Goal: Task Accomplishment & Management: Manage account settings

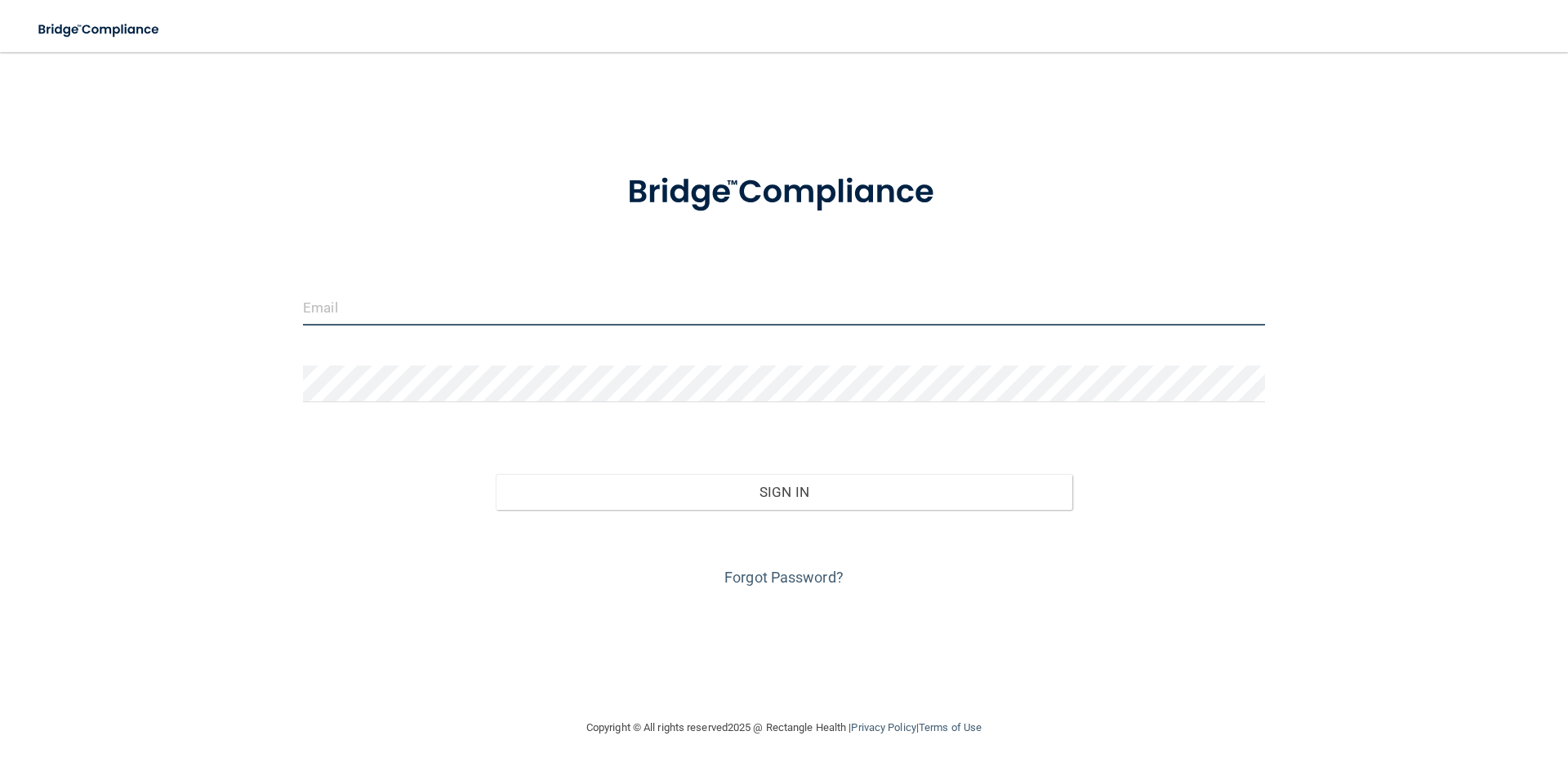
click at [833, 296] on input "email" at bounding box center [784, 307] width 962 height 37
type input "[PERSON_NAME][EMAIL_ADDRESS][PERSON_NAME][DOMAIN_NAME]"
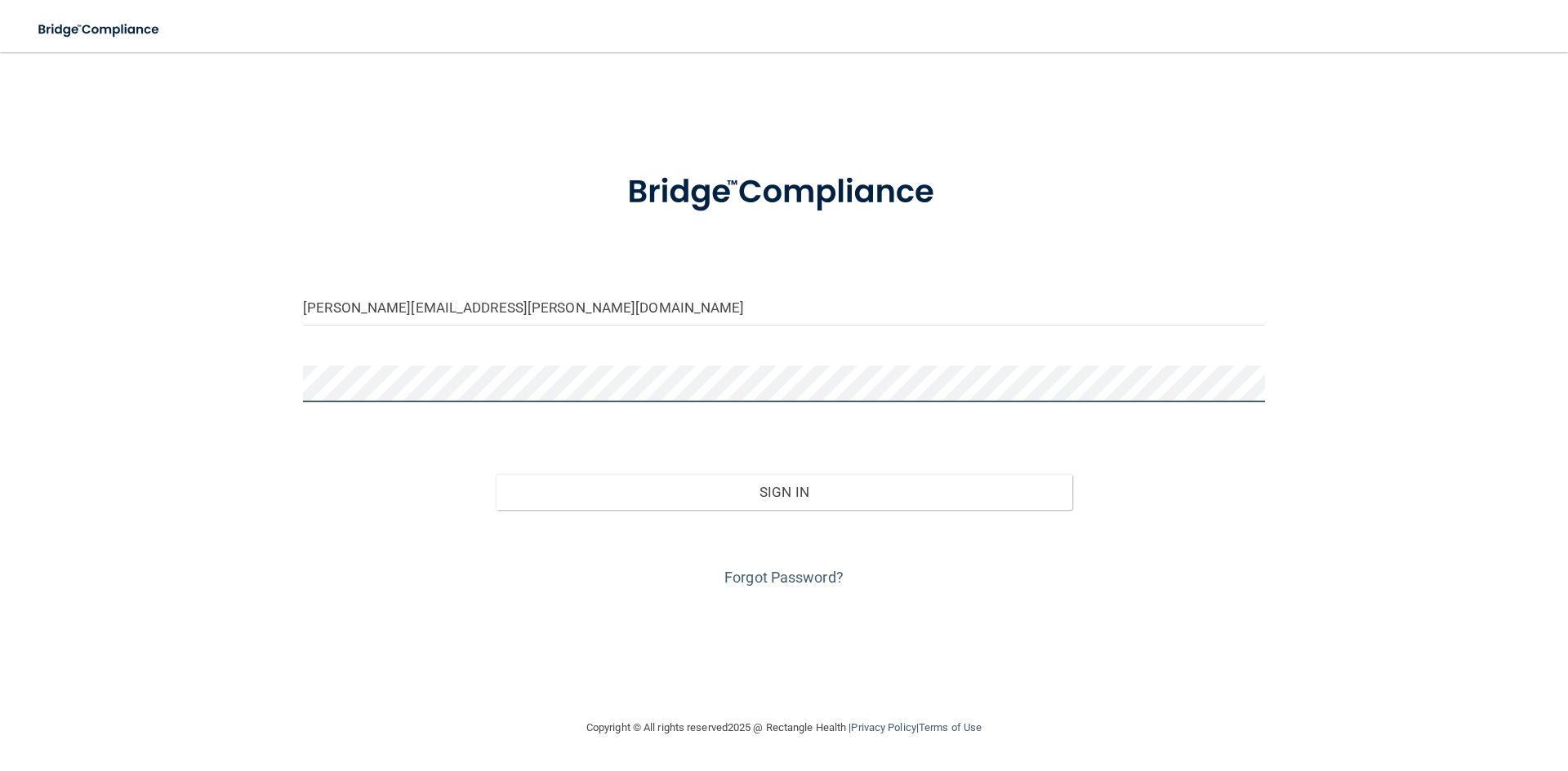
click at [495, 475] on button "Sign In" at bounding box center [784, 492] width 577 height 36
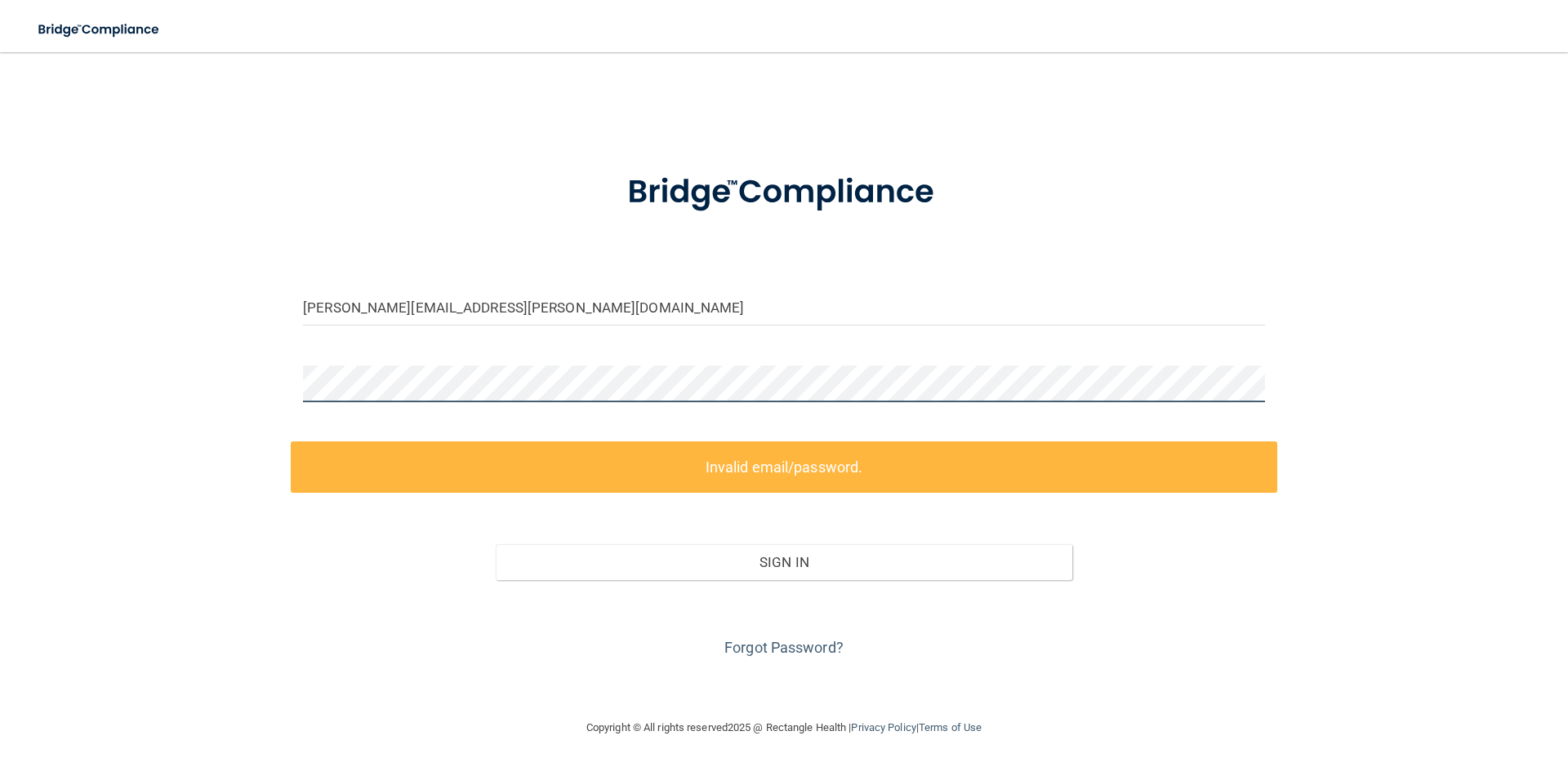
click at [273, 376] on div "[PERSON_NAME][EMAIL_ADDRESS][PERSON_NAME][DOMAIN_NAME] Invalid email/password. …" at bounding box center [783, 385] width 1502 height 633
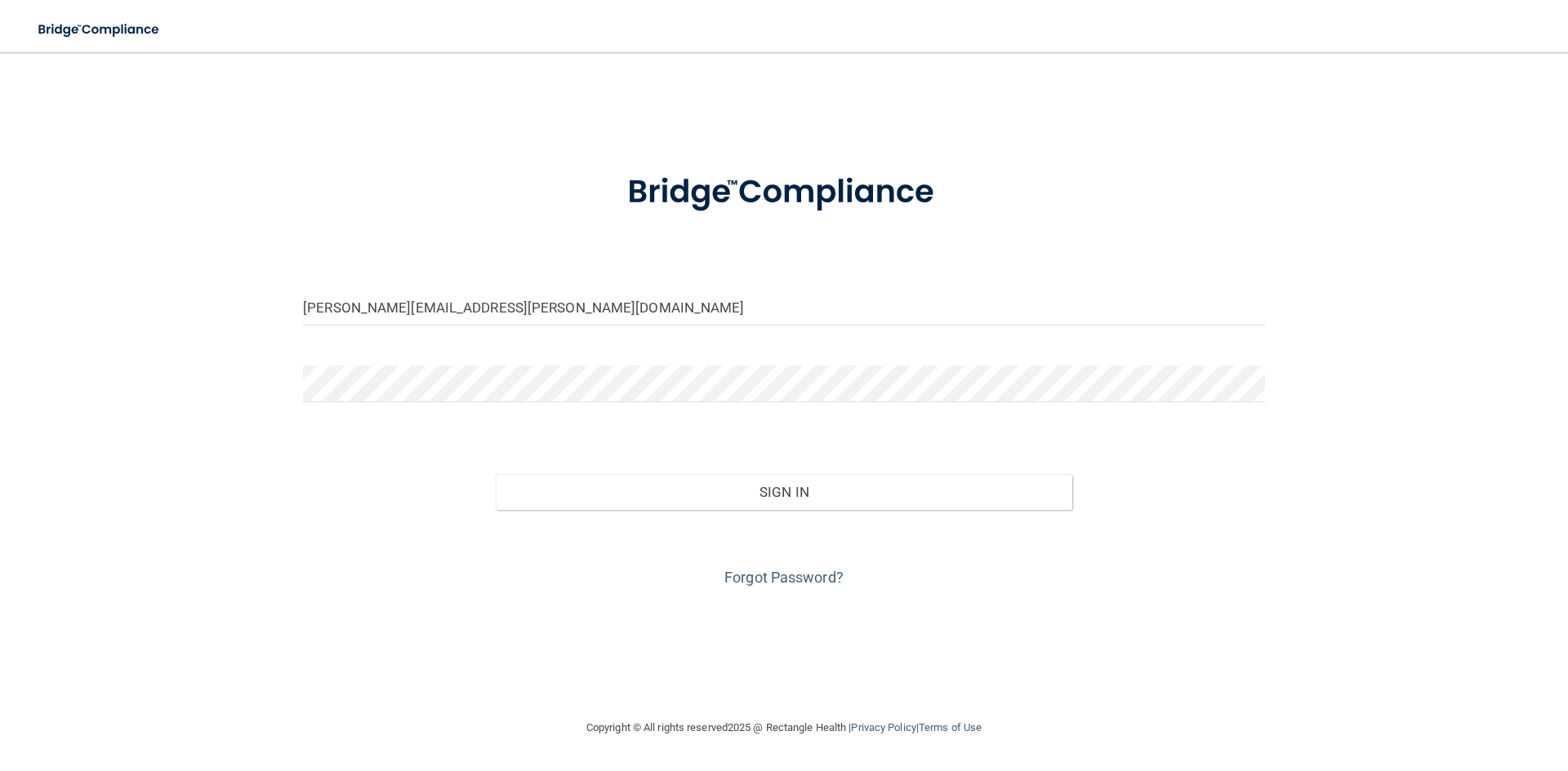
click at [910, 518] on div "Forgot Password?" at bounding box center [784, 550] width 987 height 81
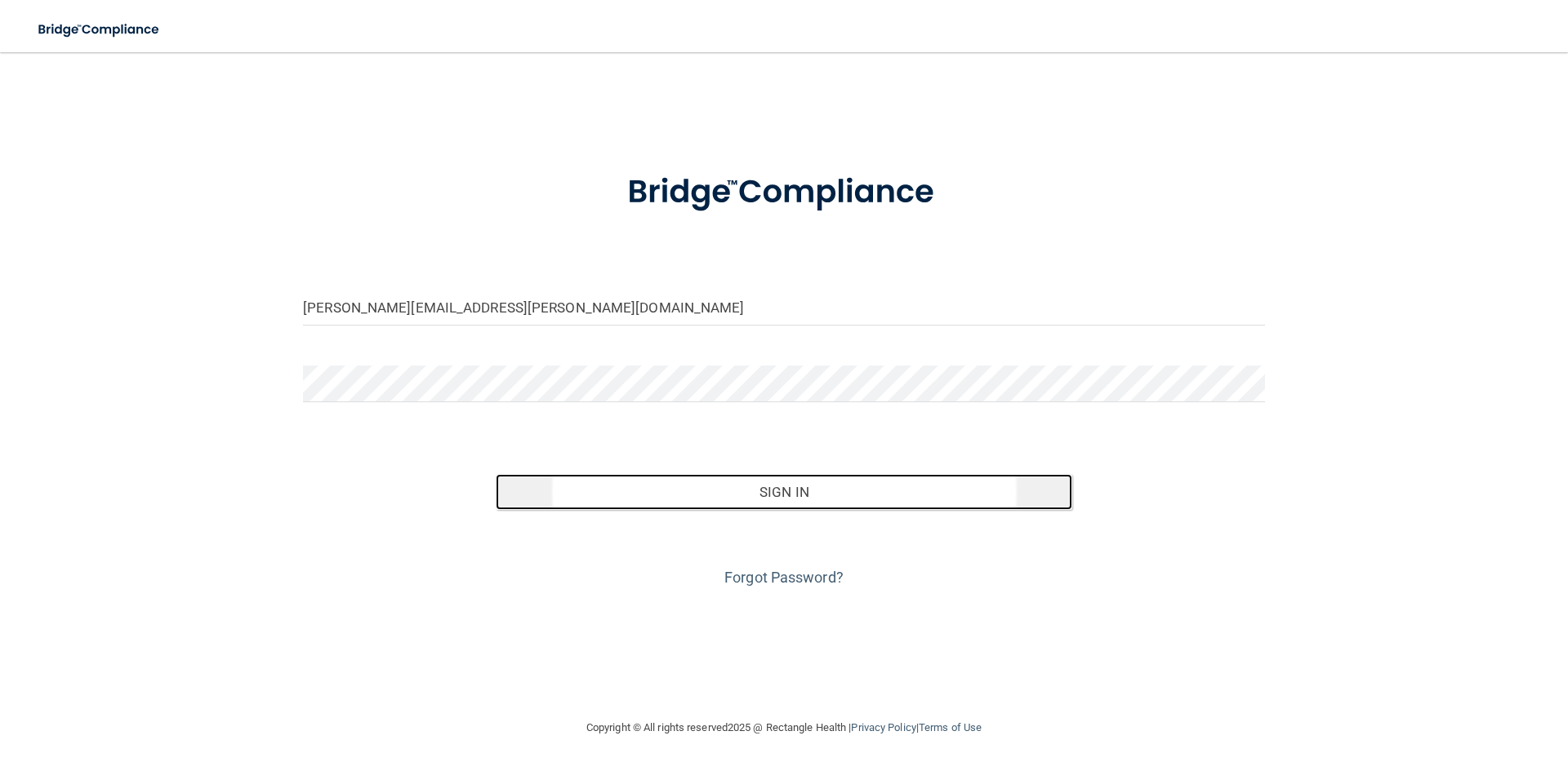
click at [899, 503] on button "Sign In" at bounding box center [784, 492] width 577 height 36
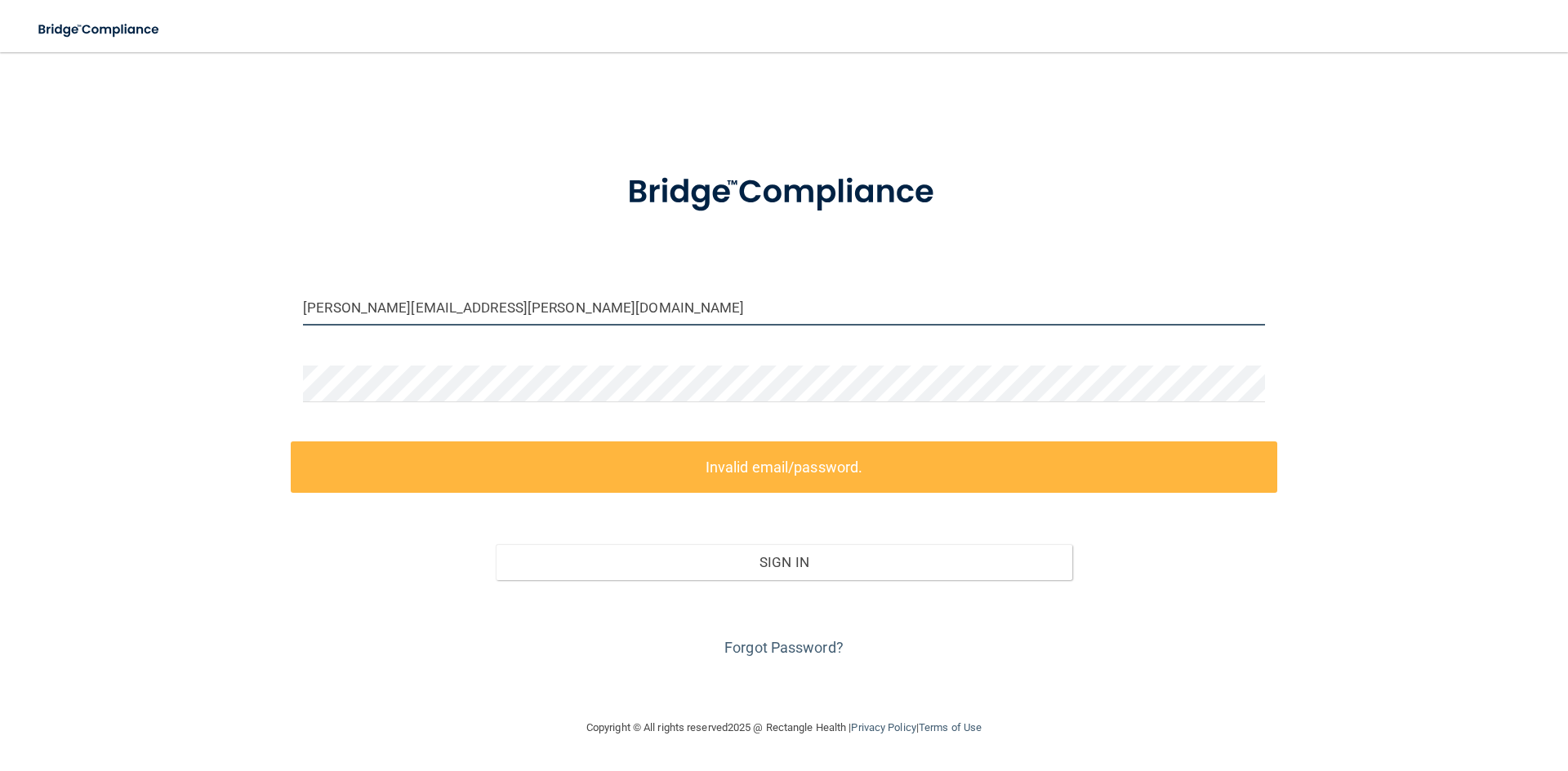
click at [549, 303] on input "[PERSON_NAME][EMAIL_ADDRESS][PERSON_NAME][DOMAIN_NAME]" at bounding box center [784, 307] width 962 height 37
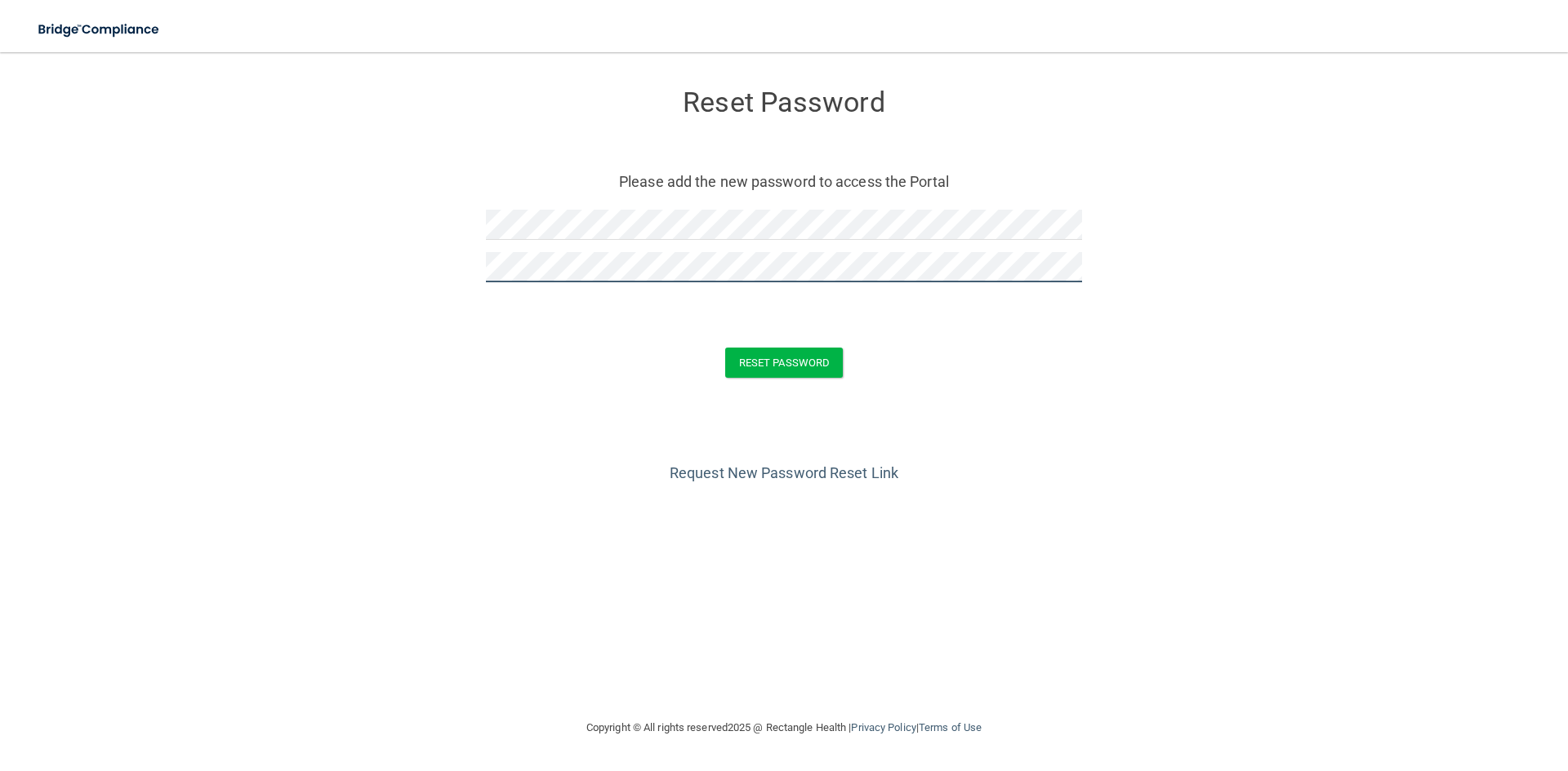
click at [725, 347] on button "Reset Password" at bounding box center [784, 362] width 117 height 30
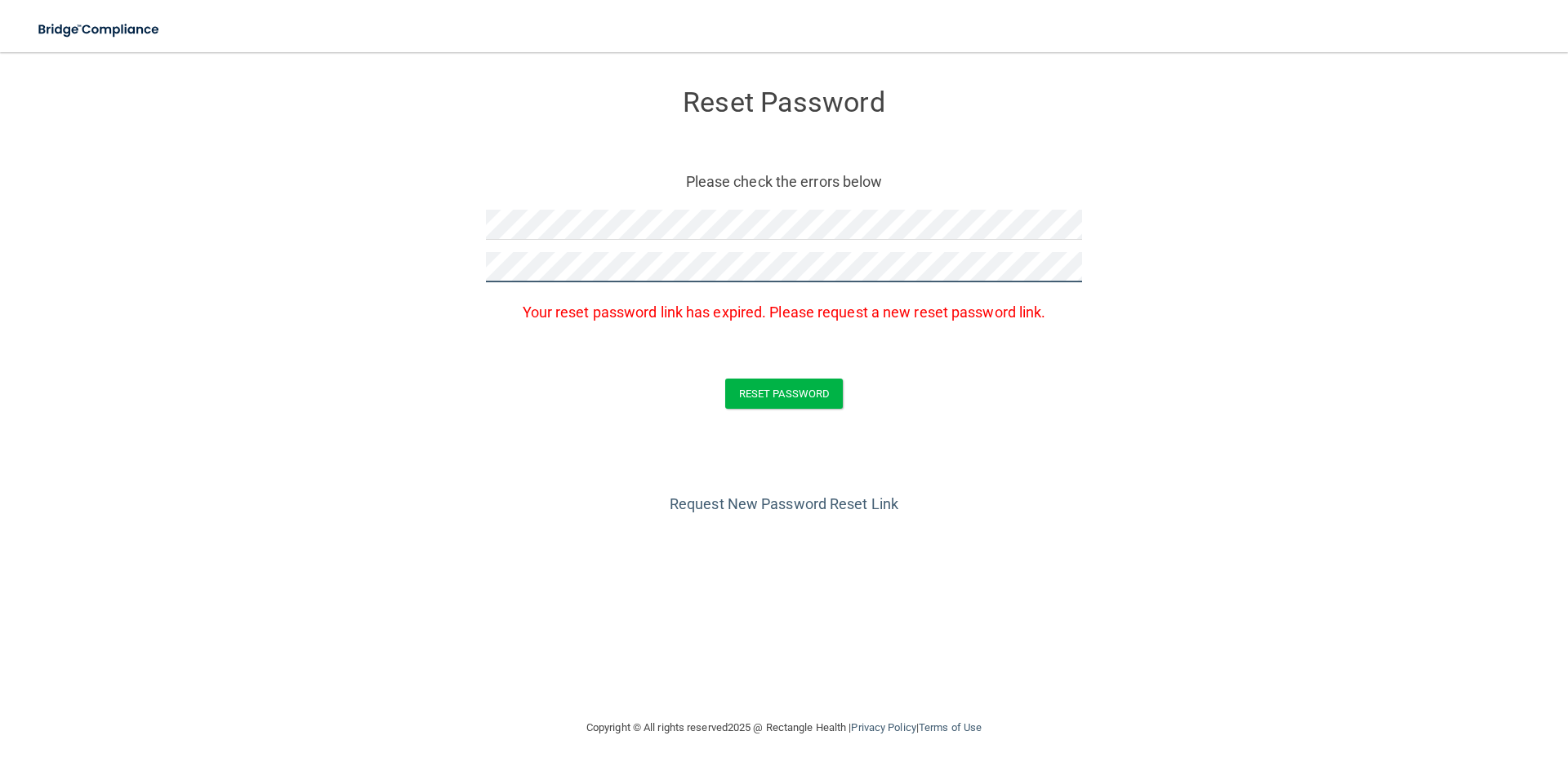
click at [457, 277] on form "Reset Password Please check the errors below Your reset password link has expir…" at bounding box center [783, 252] width 1502 height 368
